Goal: Navigation & Orientation: Find specific page/section

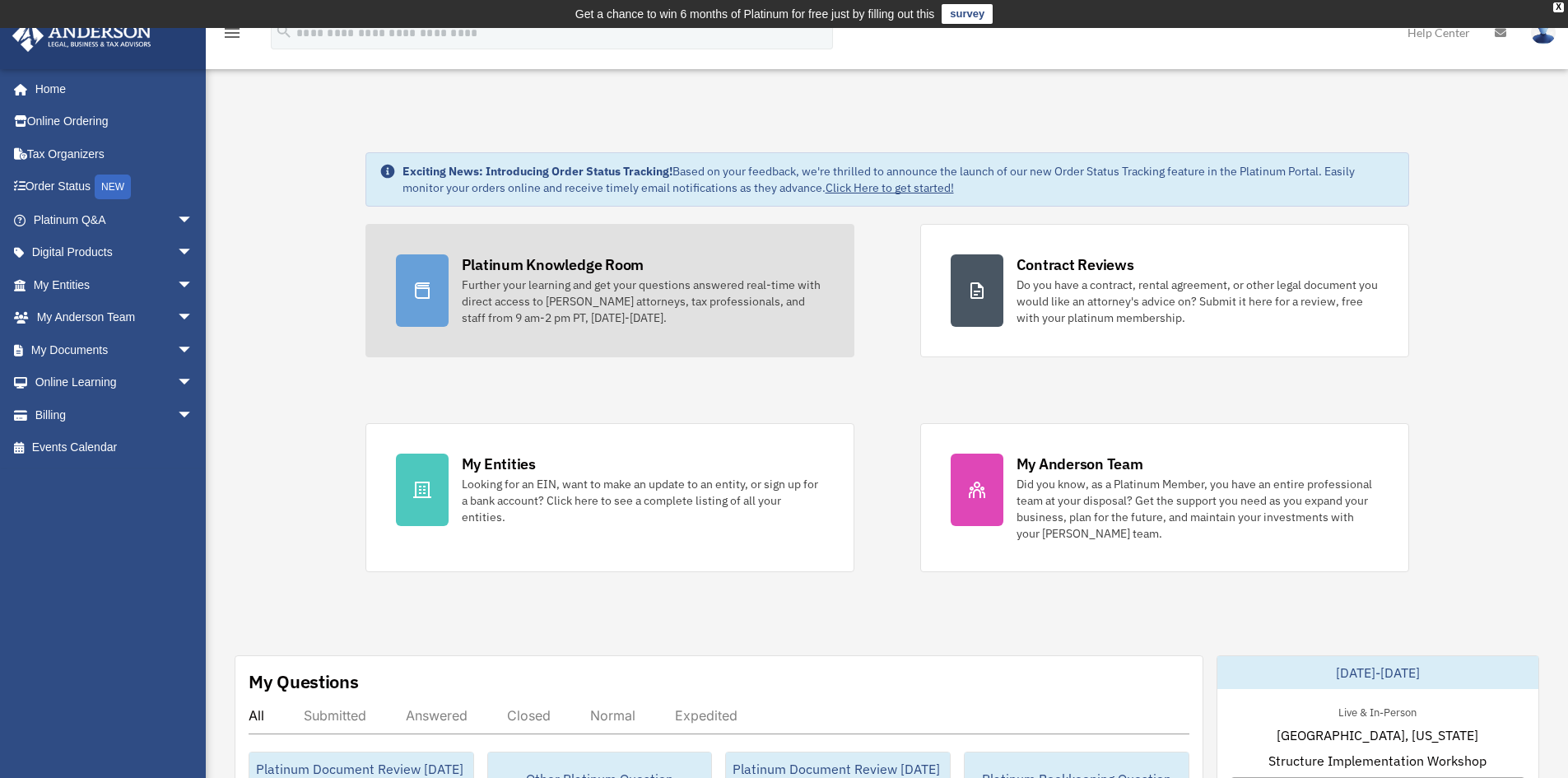
click at [616, 267] on div "Platinum Knowledge Room" at bounding box center [552, 264] width 183 height 21
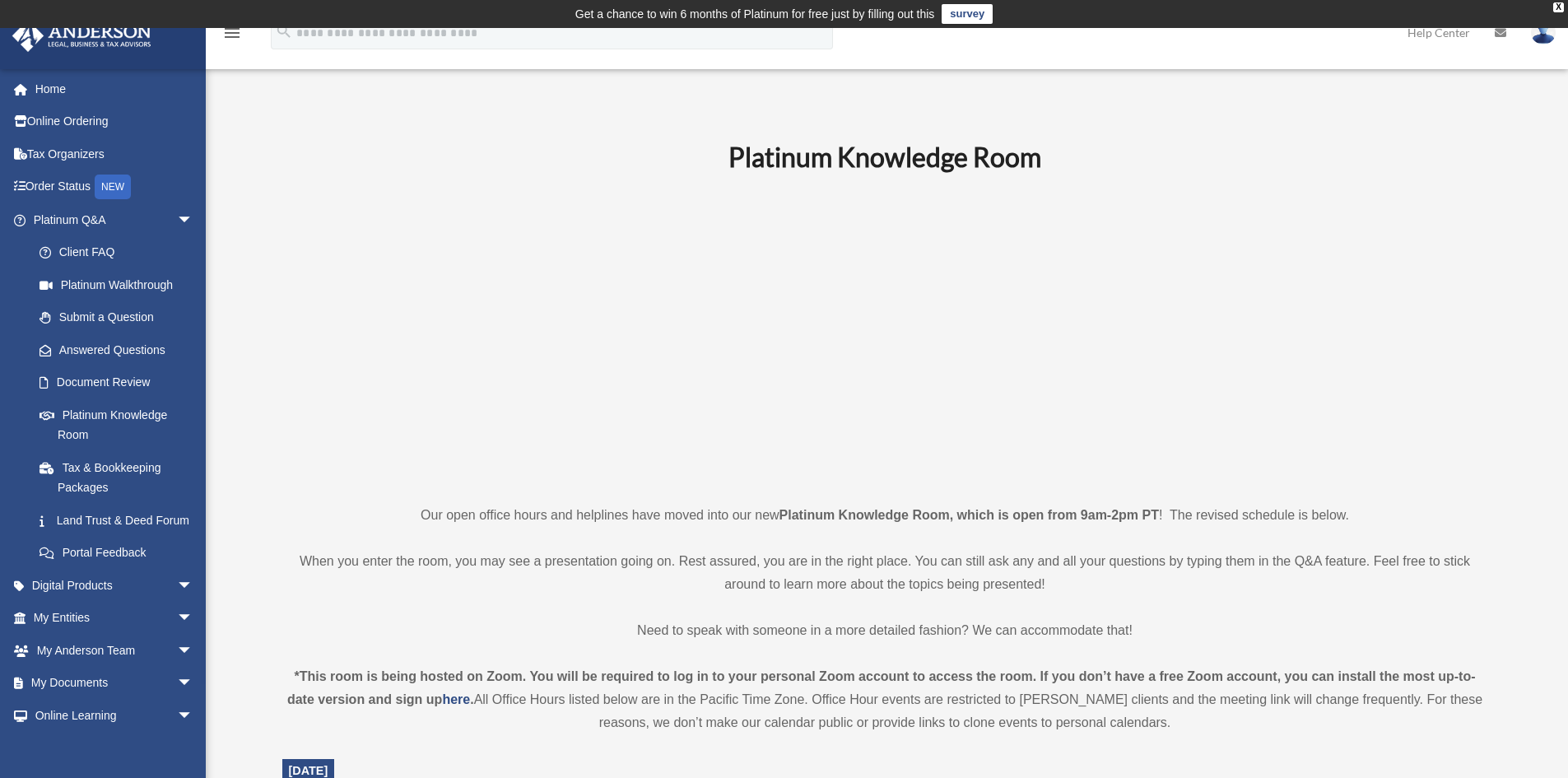
click at [406, 415] on p at bounding box center [886, 338] width 1206 height 285
click at [349, 155] on h1 "Platinum Knowledge Room" at bounding box center [886, 157] width 1206 height 37
click at [357, 326] on p at bounding box center [886, 338] width 1206 height 285
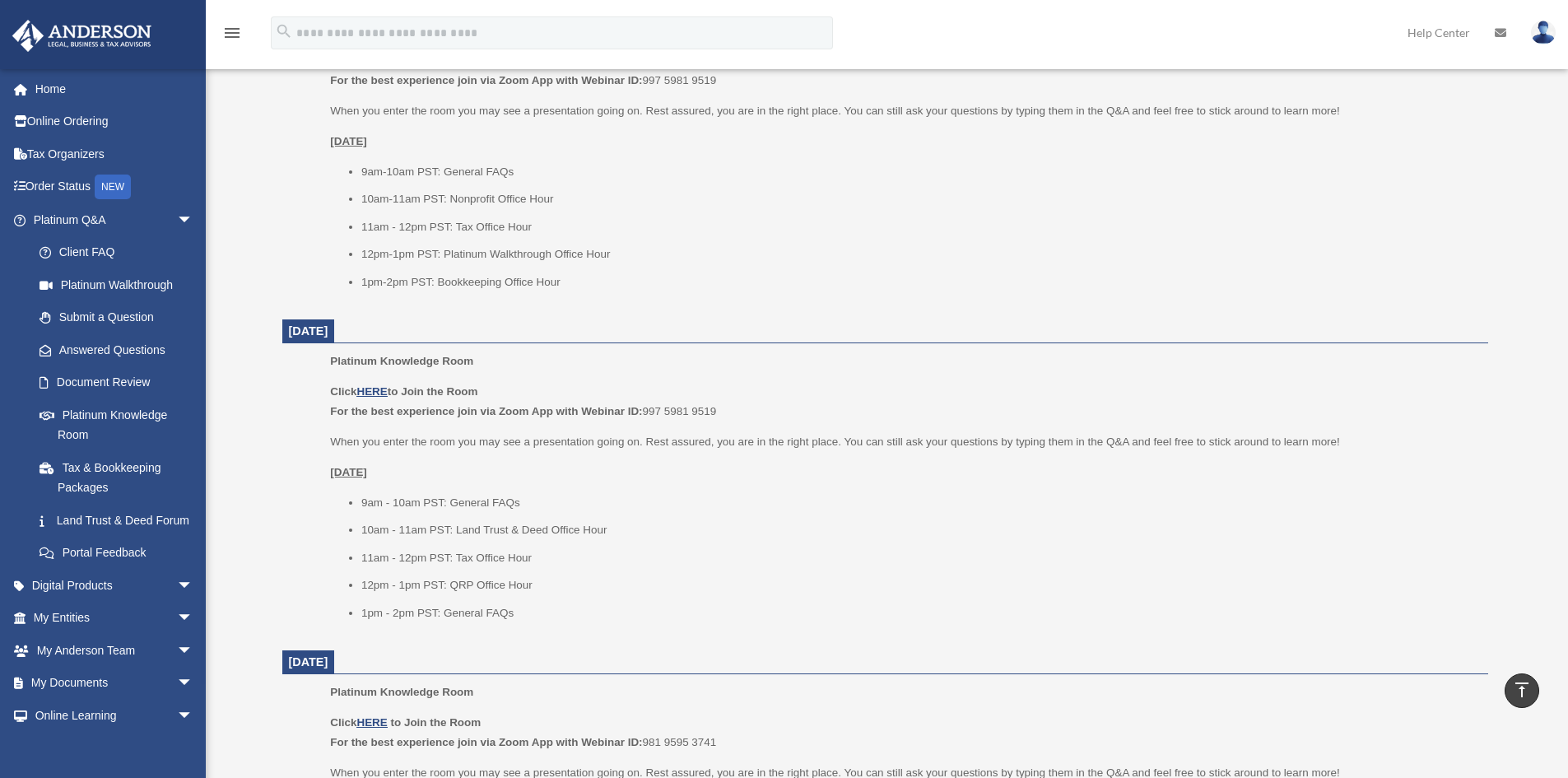
scroll to position [741, 0]
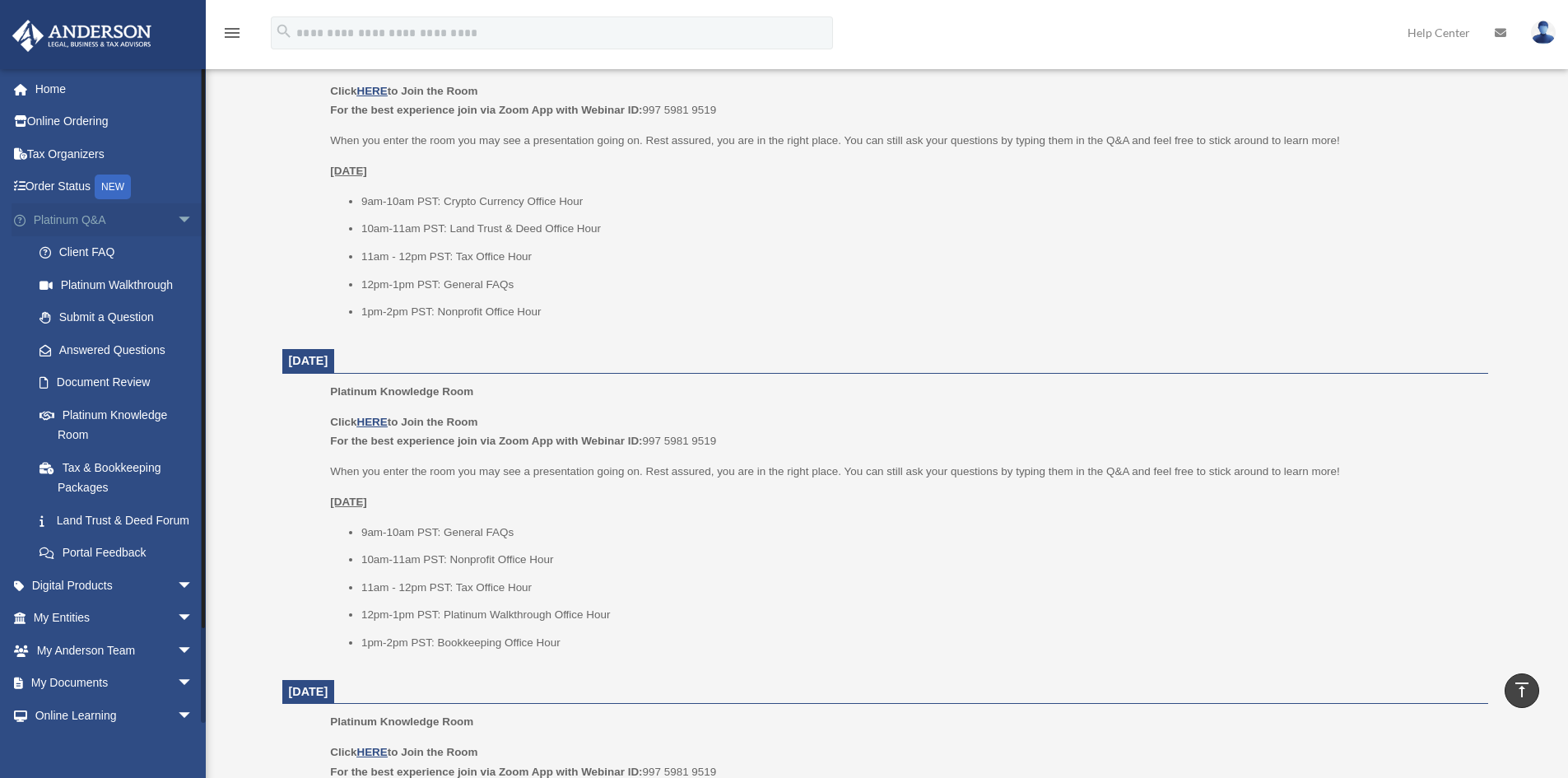
click at [177, 217] on span "arrow_drop_down" at bounding box center [194, 220] width 33 height 34
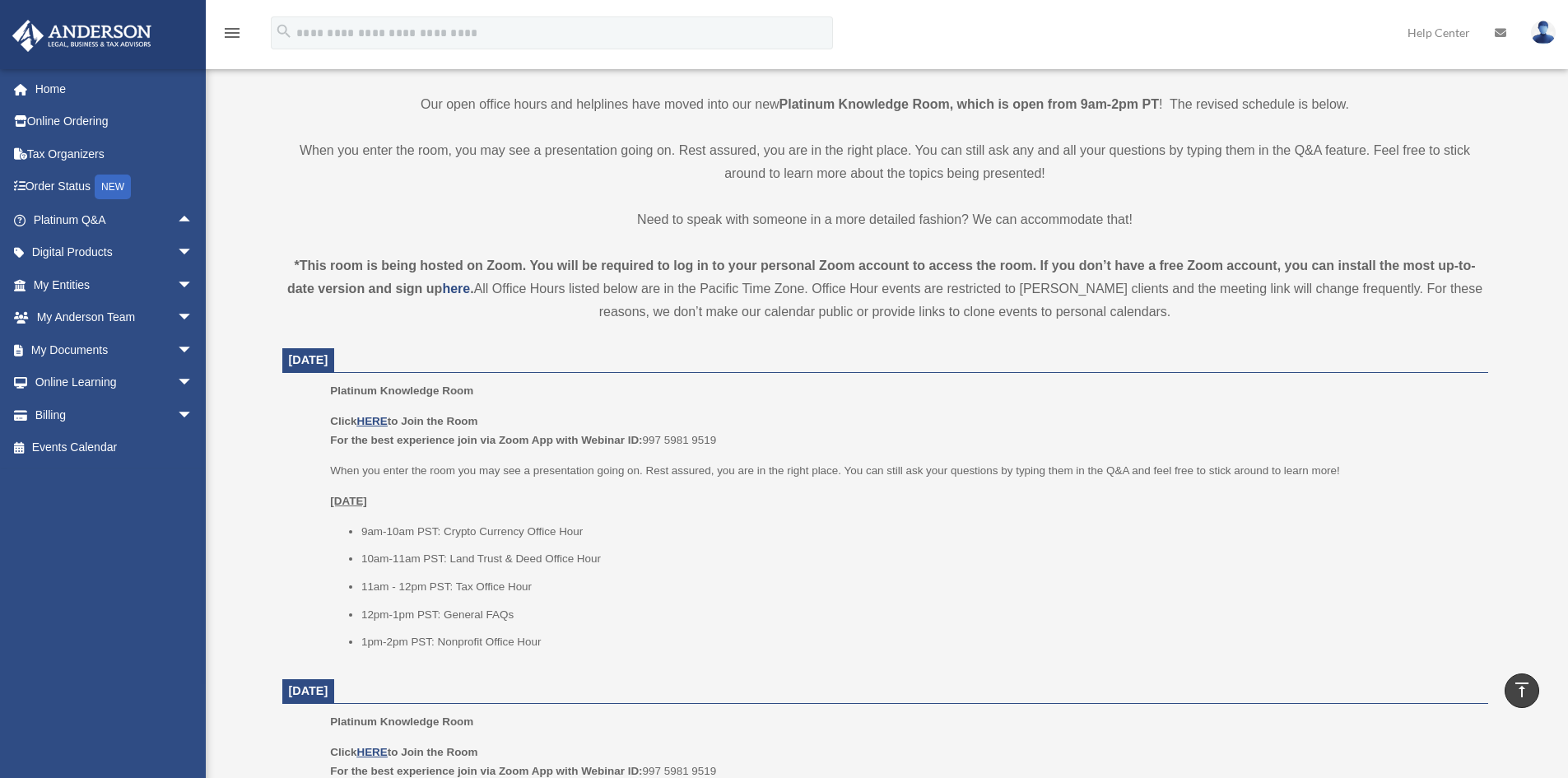
scroll to position [0, 0]
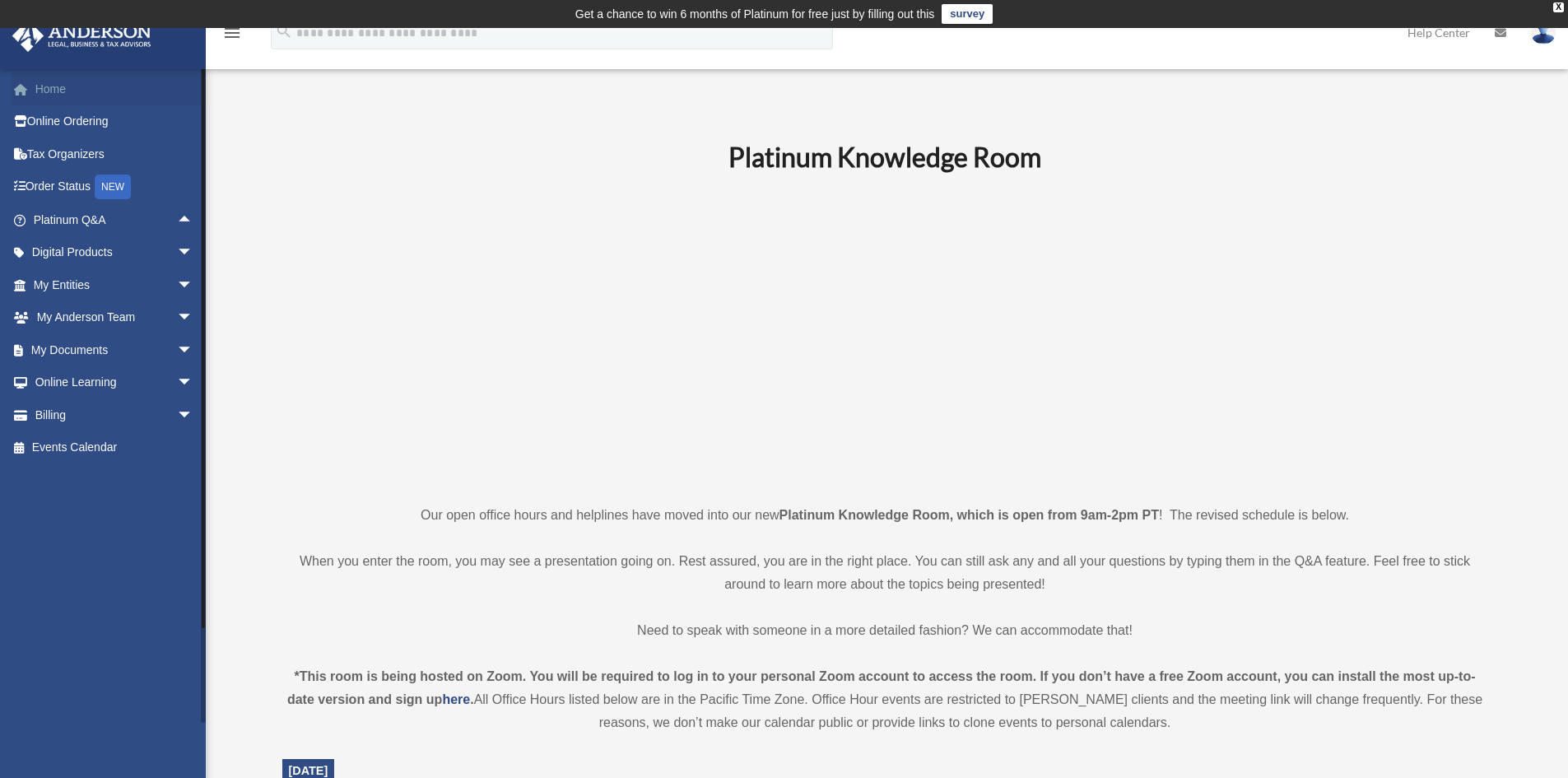
click at [86, 89] on link "Home" at bounding box center [114, 89] width 206 height 33
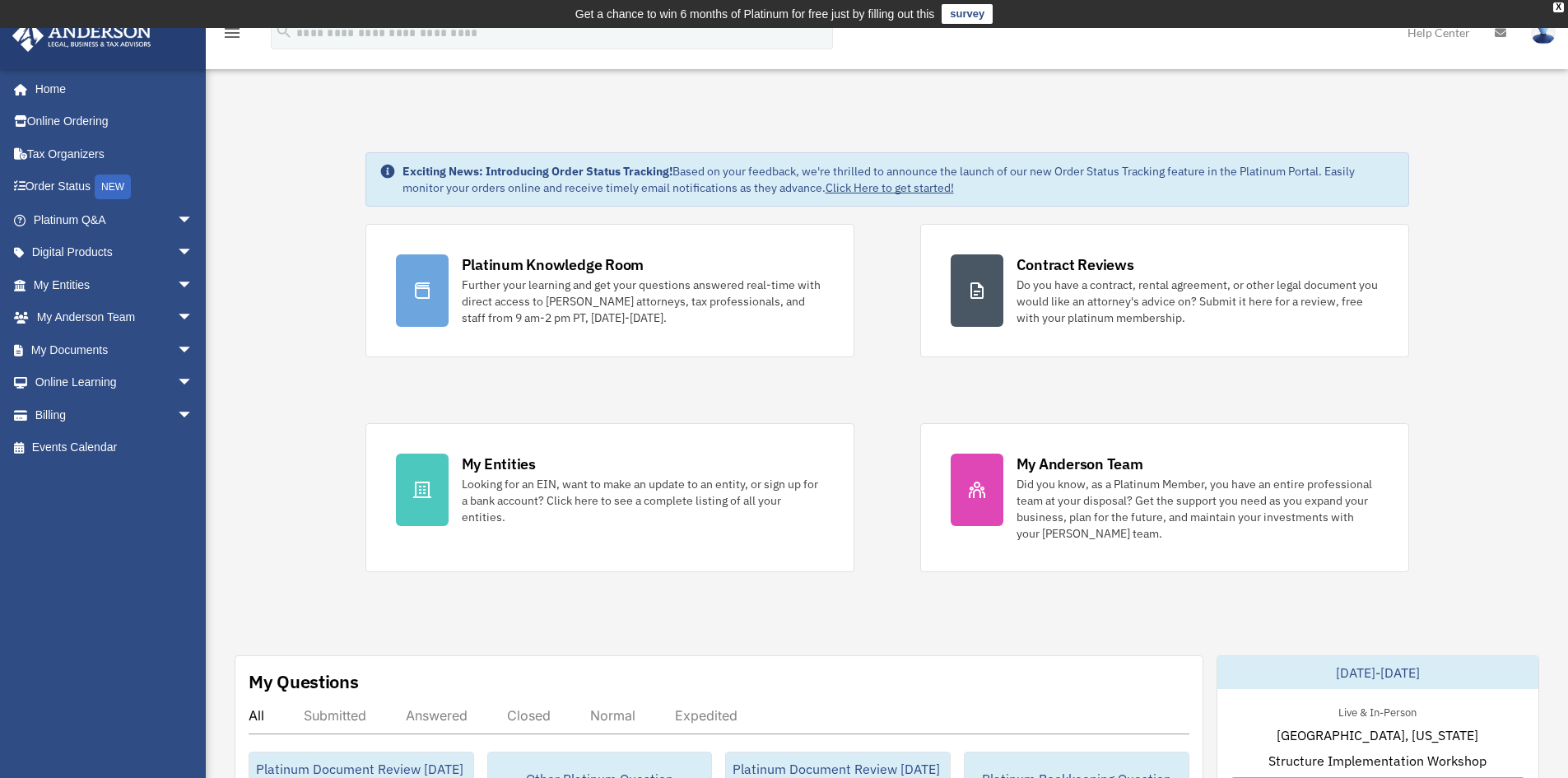
click at [182, 352] on span "arrow_drop_down" at bounding box center [194, 350] width 33 height 34
click at [157, 390] on link "Box" at bounding box center [121, 383] width 196 height 33
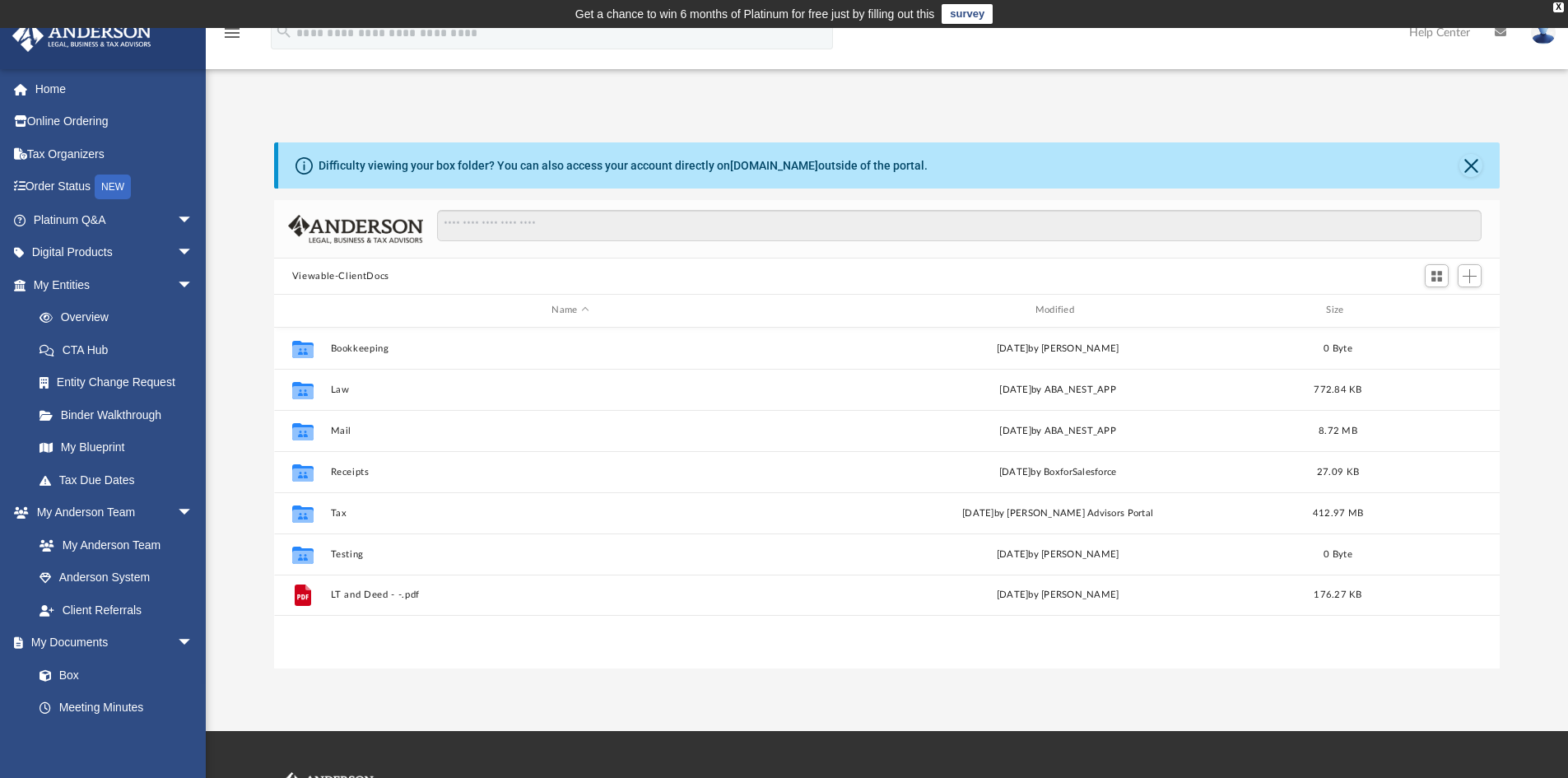
scroll to position [362, 1213]
click at [177, 283] on span "arrow_drop_down" at bounding box center [194, 284] width 33 height 34
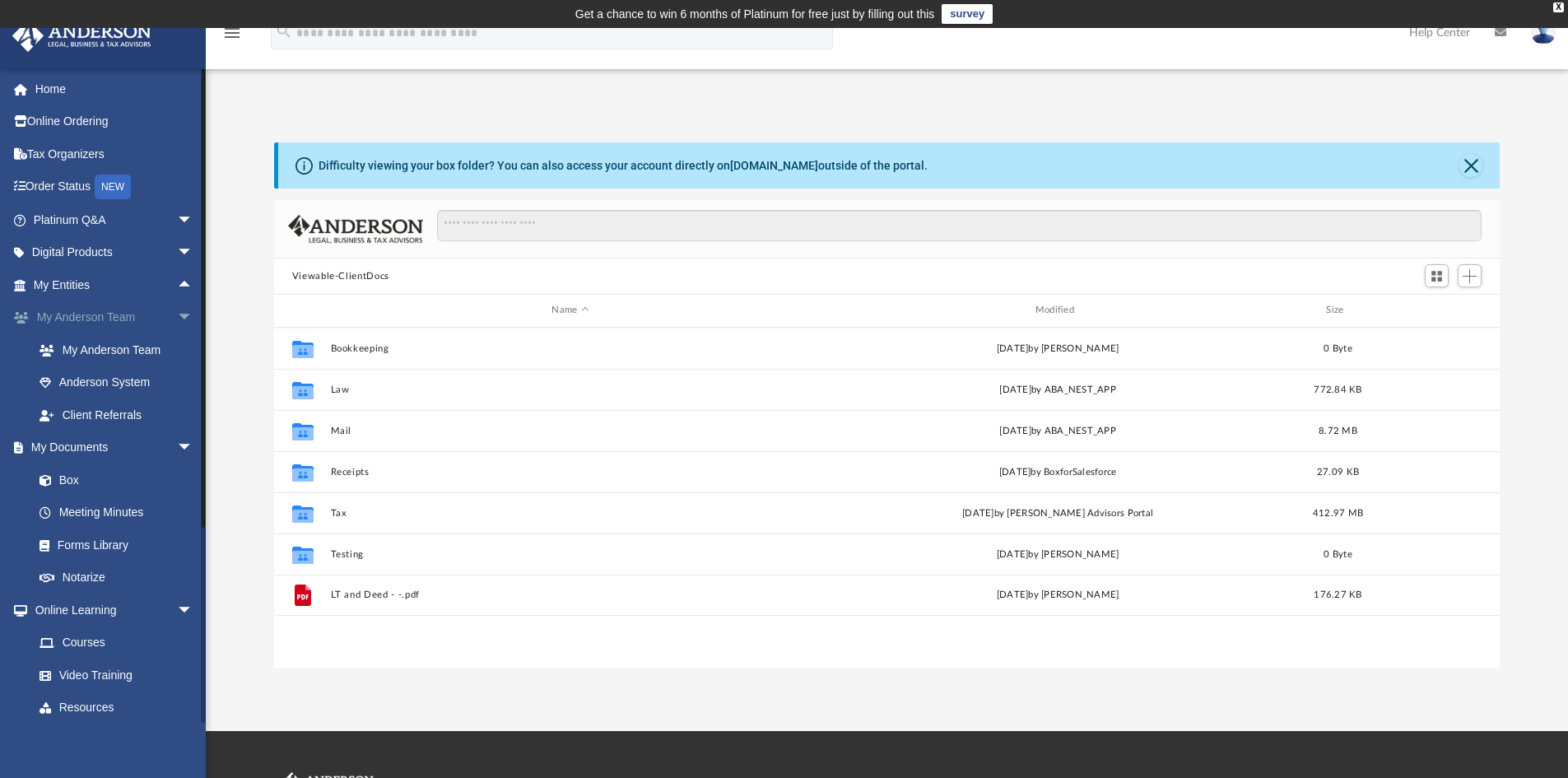
click at [177, 324] on span "arrow_drop_down" at bounding box center [194, 318] width 33 height 34
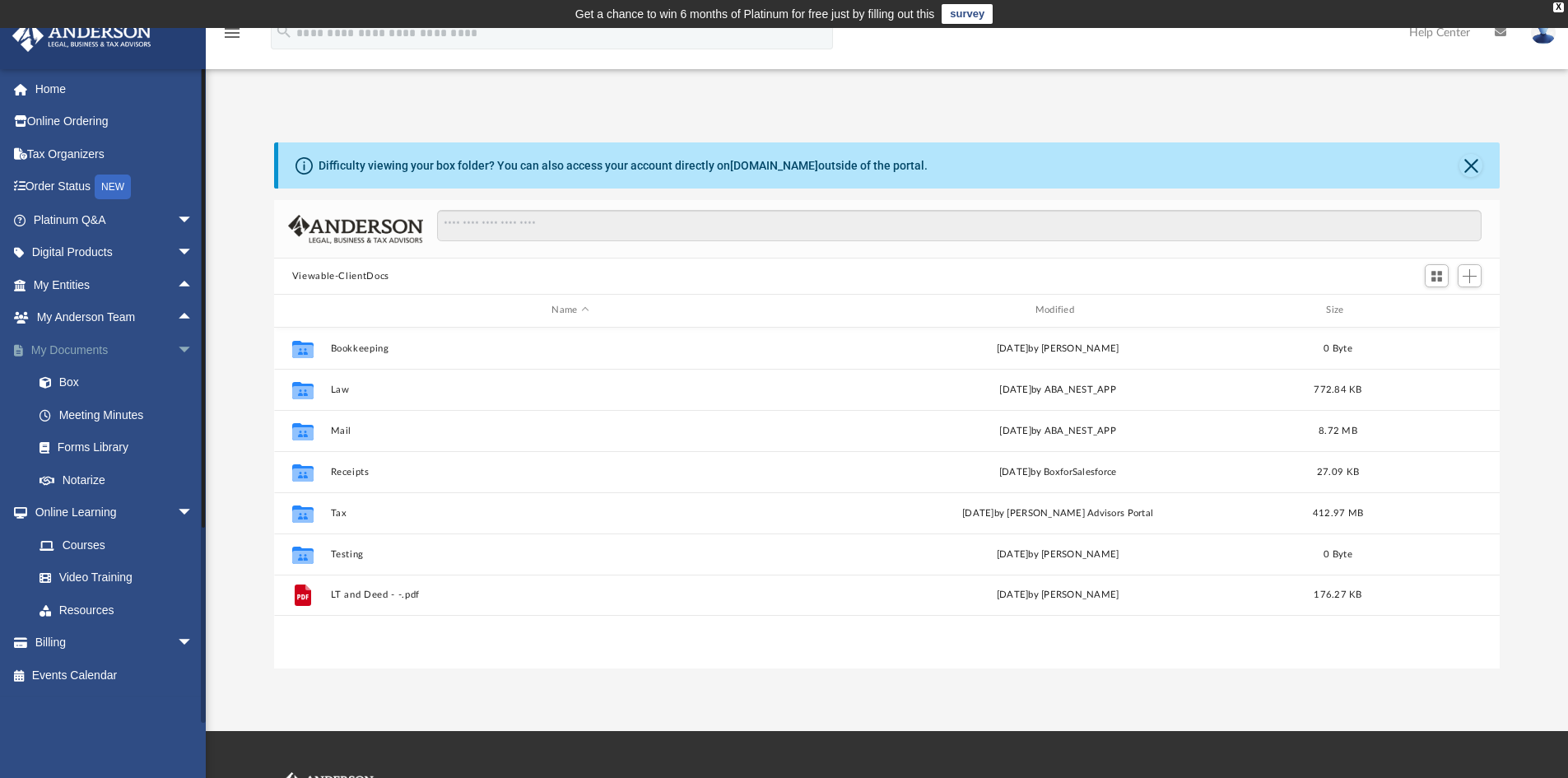
click at [177, 354] on span "arrow_drop_down" at bounding box center [194, 350] width 33 height 34
click at [177, 382] on span "arrow_drop_down" at bounding box center [194, 383] width 33 height 34
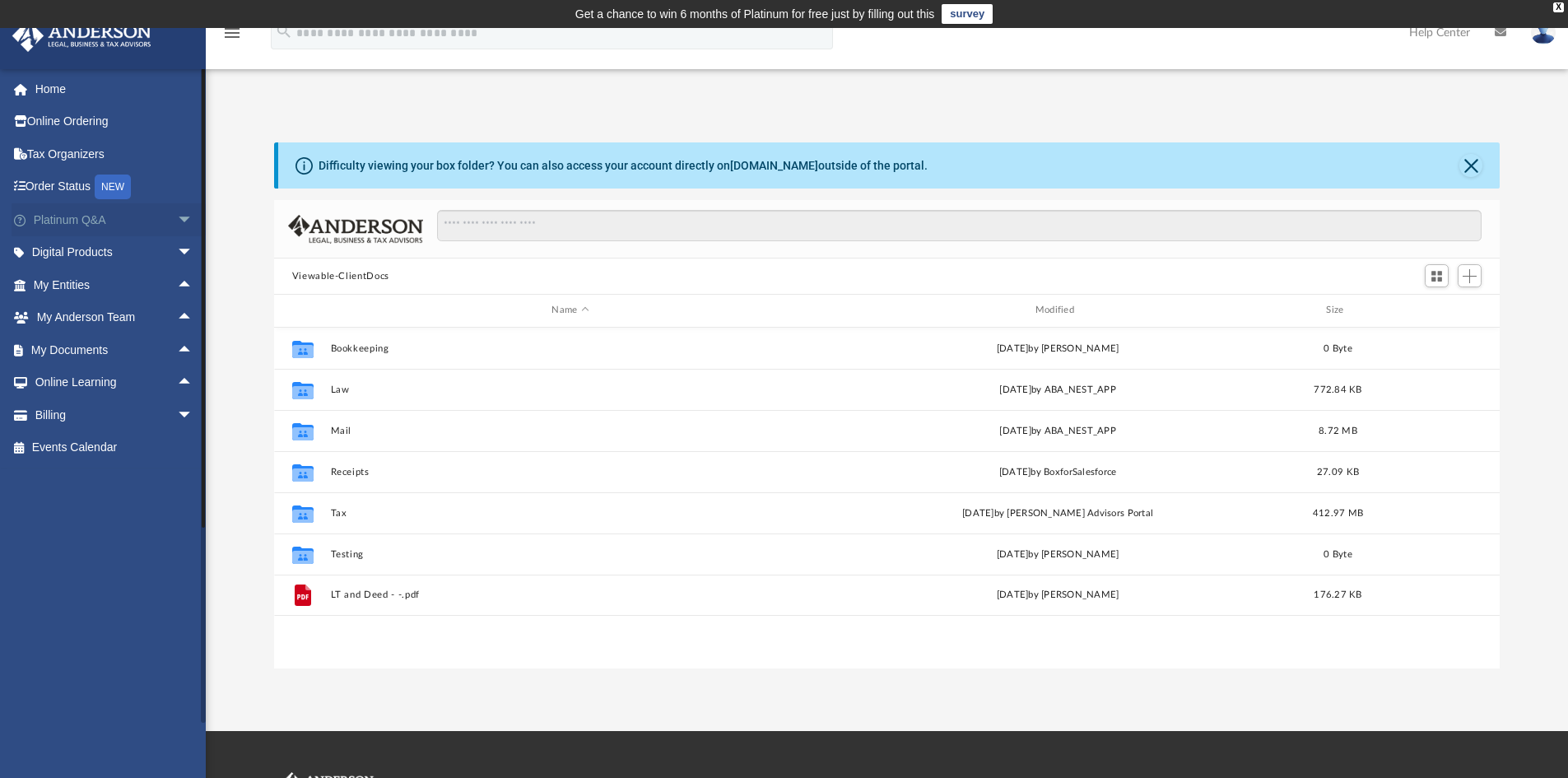
click at [177, 221] on span "arrow_drop_down" at bounding box center [194, 220] width 33 height 34
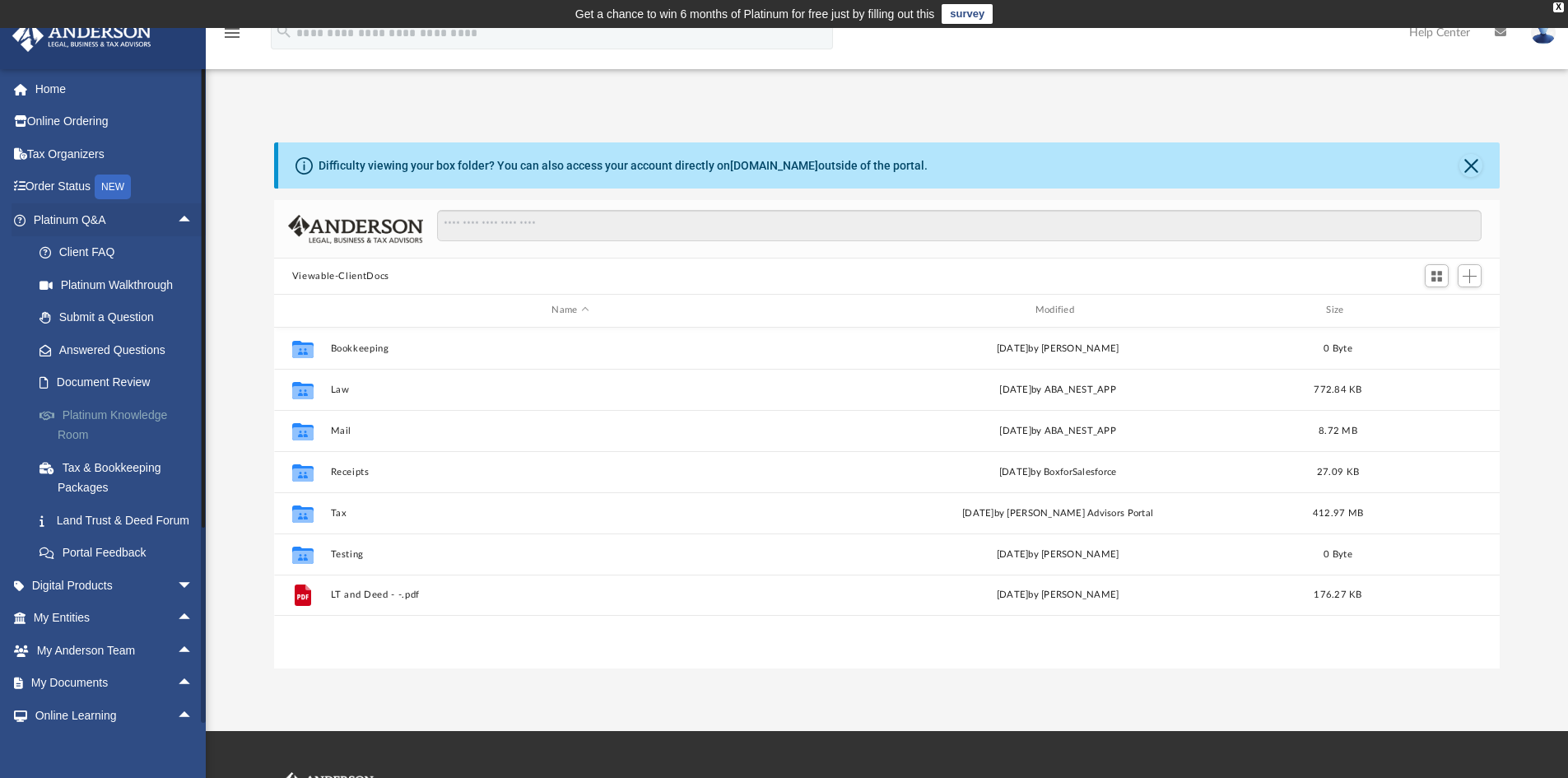
click at [133, 419] on link "Platinum Knowledge Room" at bounding box center [121, 425] width 196 height 53
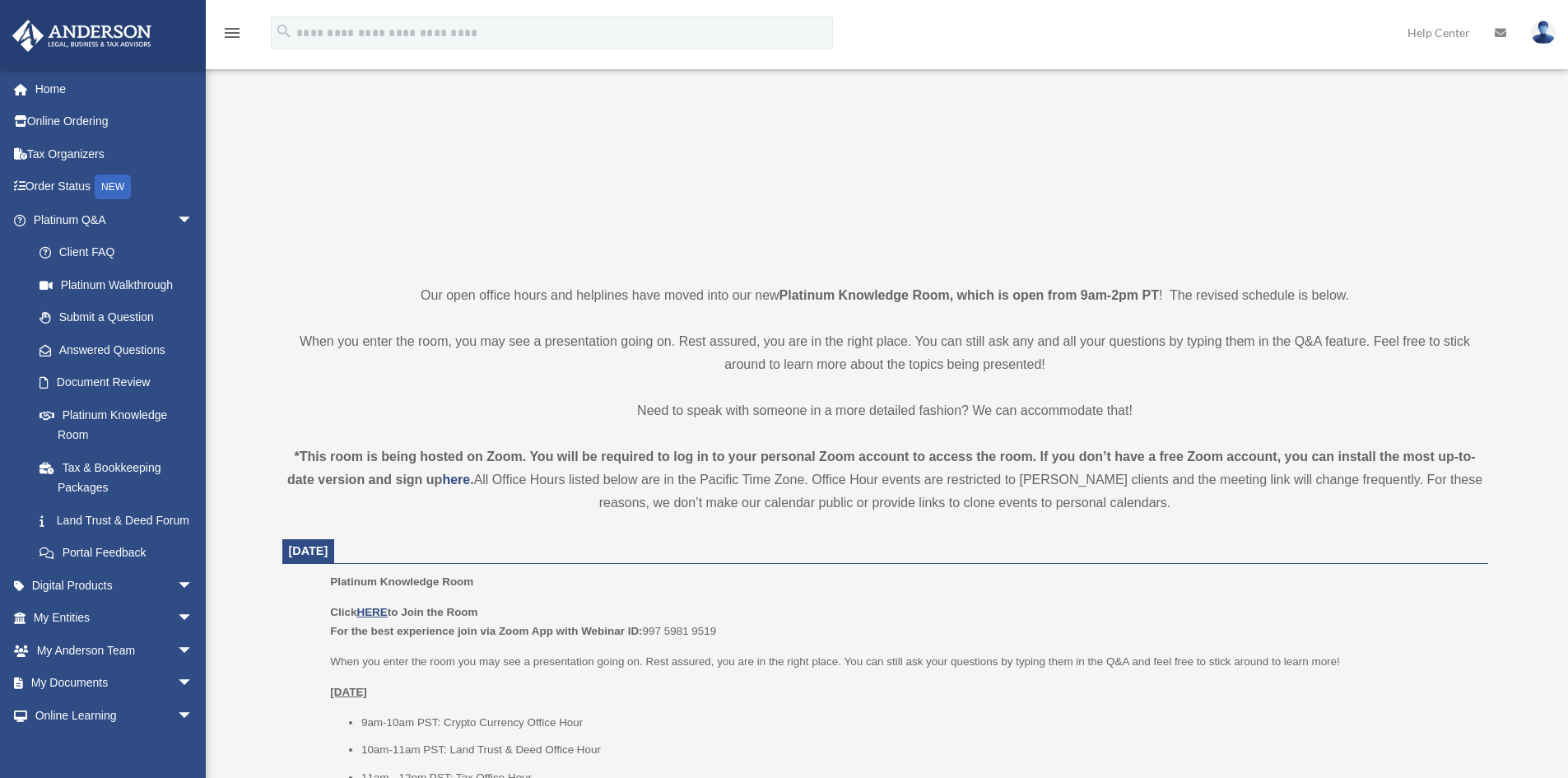
scroll to position [329, 0]
